Goal: Navigation & Orientation: Find specific page/section

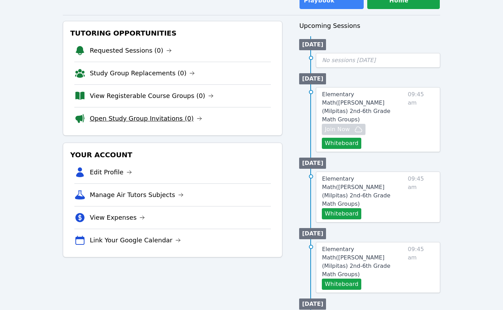
scroll to position [65, 0]
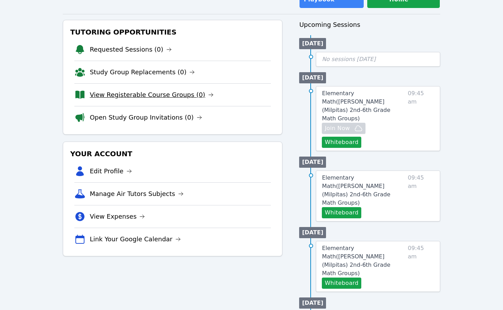
click at [112, 90] on link "View Registerable Course Groups (0)" at bounding box center [152, 95] width 124 height 10
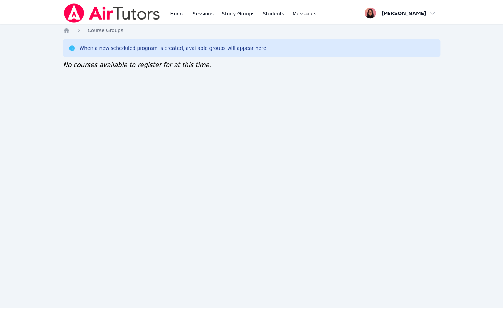
scroll to position [65, 0]
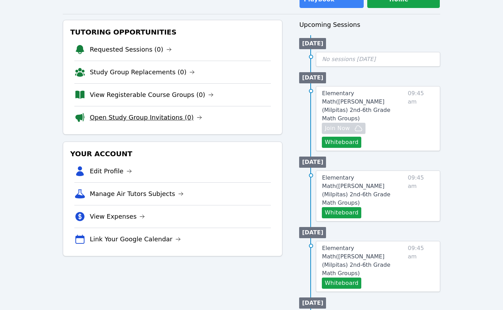
click at [112, 113] on link "Open Study Group Invitations (0)" at bounding box center [146, 118] width 112 height 10
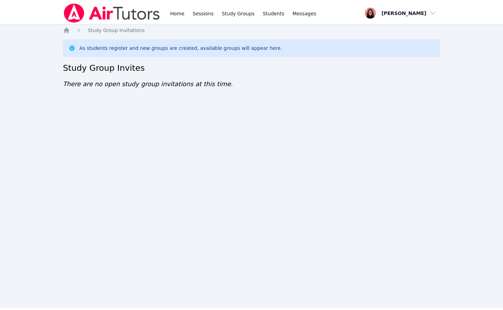
scroll to position [65, 0]
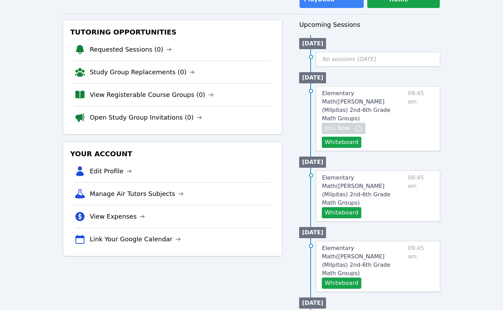
click at [182, 113] on link "Open Study Group Invitations (0)" at bounding box center [146, 118] width 112 height 10
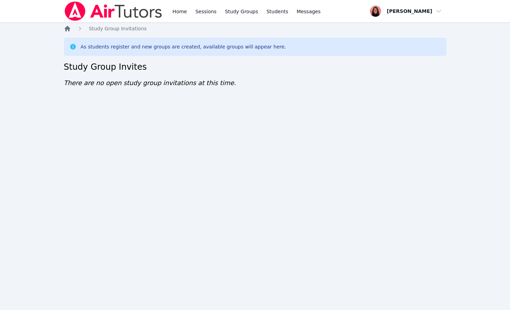
click at [71, 30] on icon "Breadcrumb" at bounding box center [67, 28] width 7 height 7
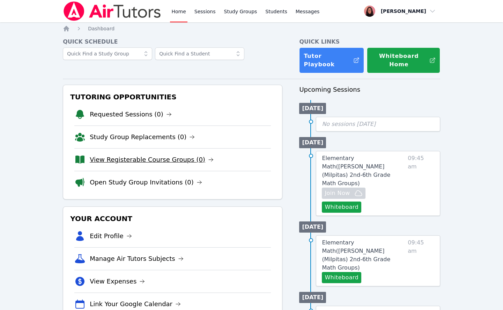
click at [177, 155] on link "View Registerable Course Groups (0)" at bounding box center [152, 160] width 124 height 10
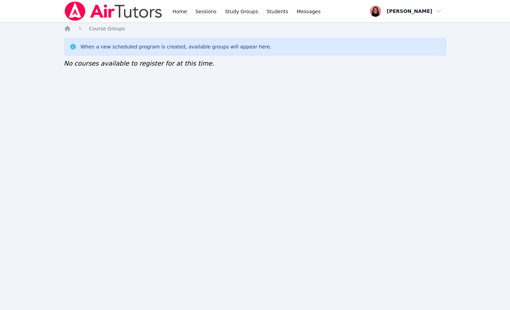
click at [69, 32] on div "Home Course Groups When a new scheduled program is created, available groups wi…" at bounding box center [255, 53] width 382 height 57
click at [66, 29] on icon "Breadcrumb" at bounding box center [68, 29] width 6 height 6
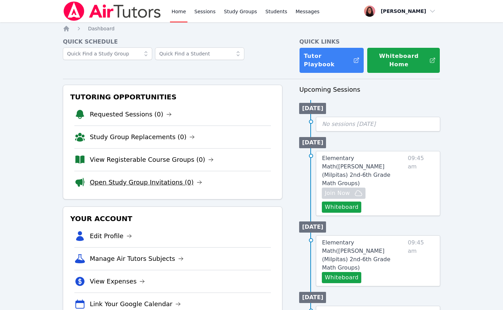
click at [154, 178] on link "Open Study Group Invitations (0)" at bounding box center [146, 183] width 112 height 10
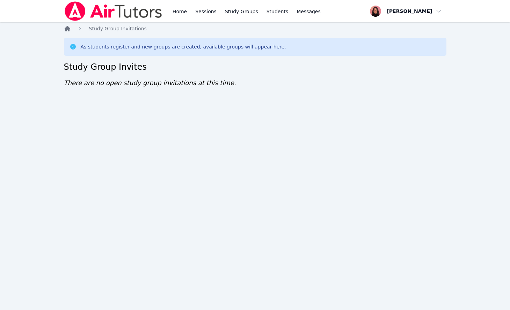
click at [66, 31] on icon "Breadcrumb" at bounding box center [67, 28] width 7 height 7
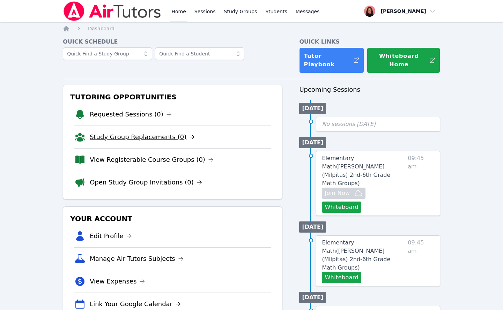
click at [128, 132] on link "Study Group Replacements (0)" at bounding box center [142, 137] width 105 height 10
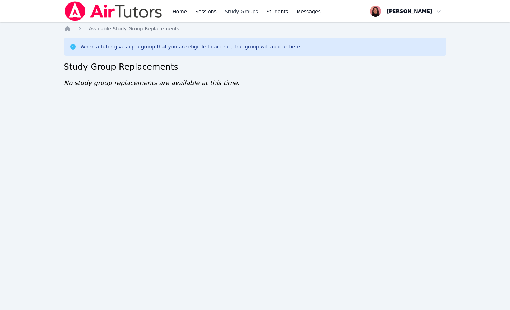
click at [229, 10] on link "Study Groups" at bounding box center [241, 11] width 36 height 22
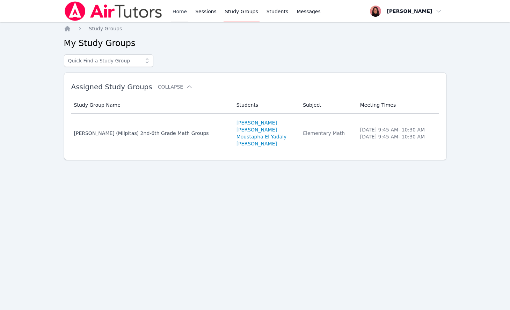
click at [178, 10] on link "Home" at bounding box center [179, 11] width 17 height 22
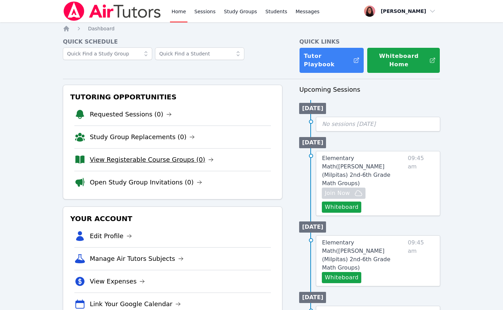
click at [170, 155] on link "View Registerable Course Groups (0)" at bounding box center [152, 160] width 124 height 10
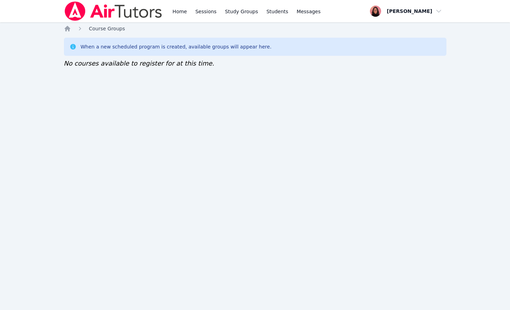
click at [94, 29] on span "Course Groups" at bounding box center [107, 29] width 36 height 6
click at [66, 27] on icon "Breadcrumb" at bounding box center [68, 29] width 6 height 6
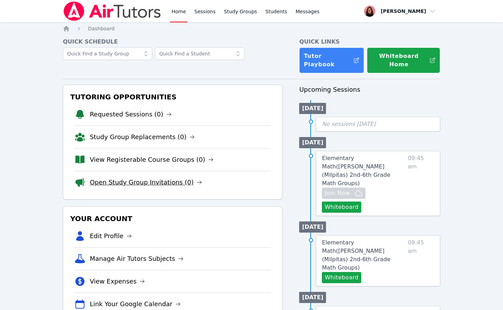
click at [149, 178] on link "Open Study Group Invitations (0)" at bounding box center [146, 183] width 112 height 10
